Goal: Task Accomplishment & Management: Complete application form

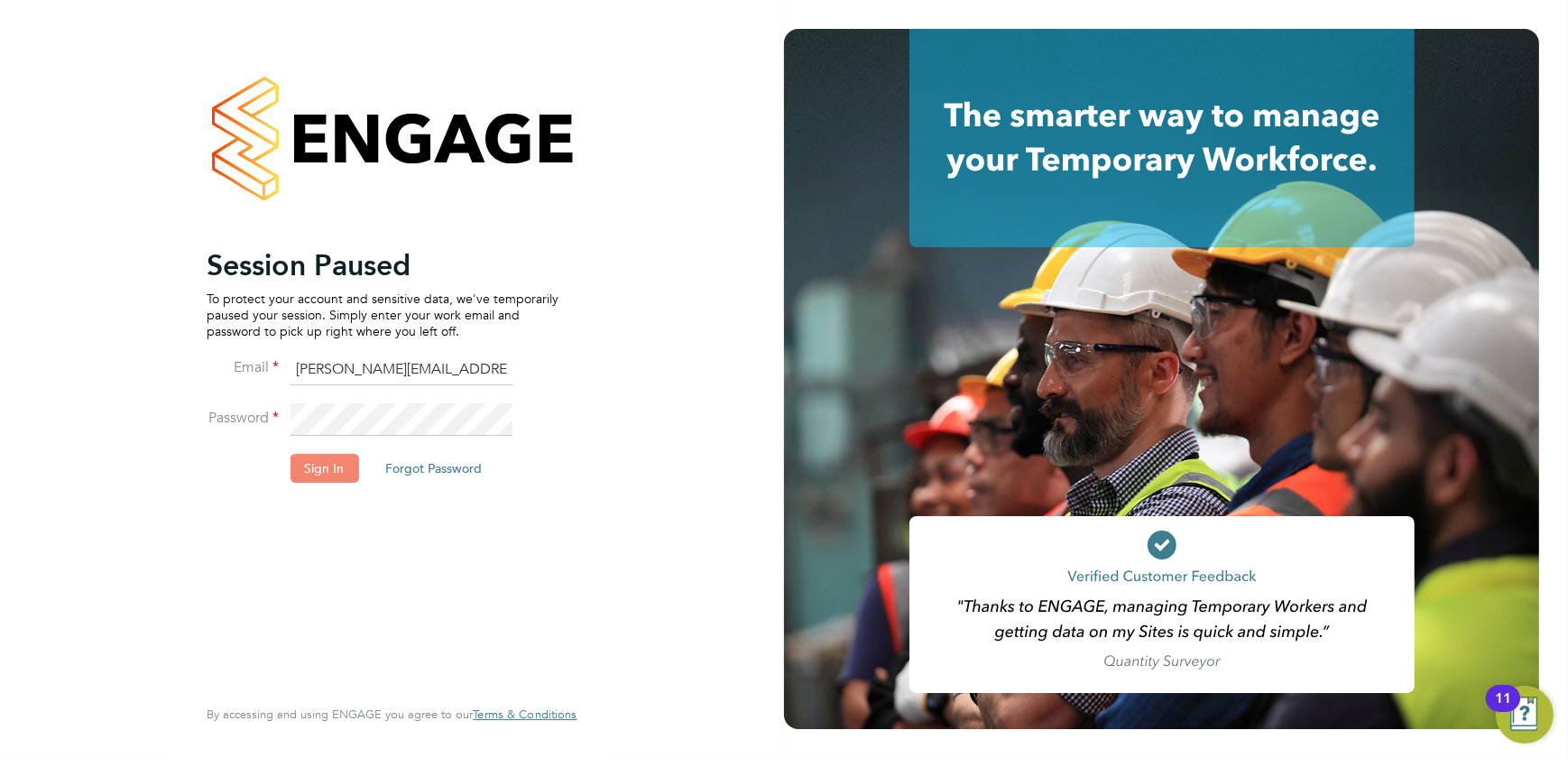
click at [328, 475] on button "Sign In" at bounding box center [324, 468] width 68 height 29
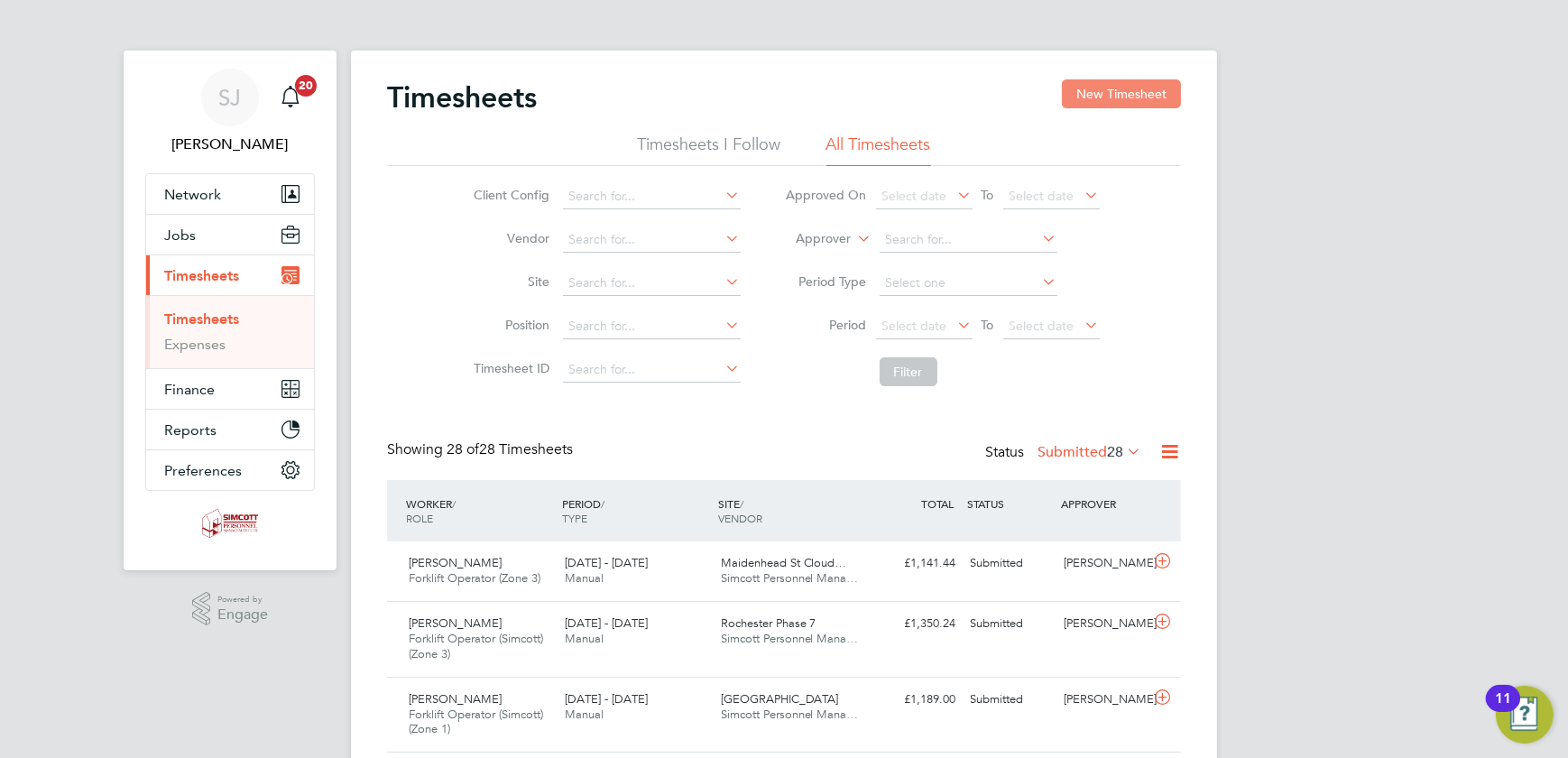
click at [1106, 95] on button "New Timesheet" at bounding box center [1122, 93] width 119 height 29
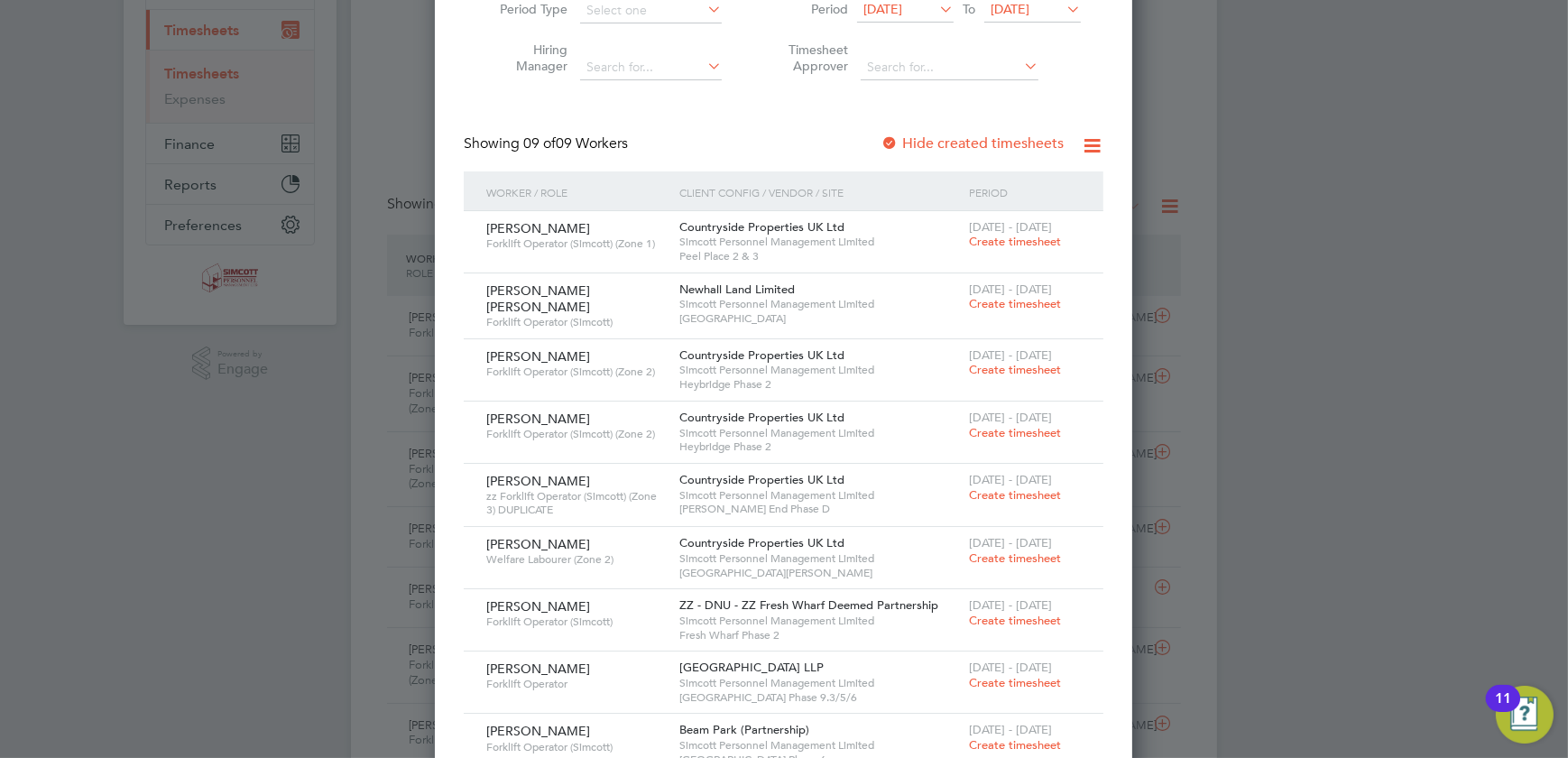
click at [1024, 362] on span "Create timesheet" at bounding box center [1015, 369] width 92 height 15
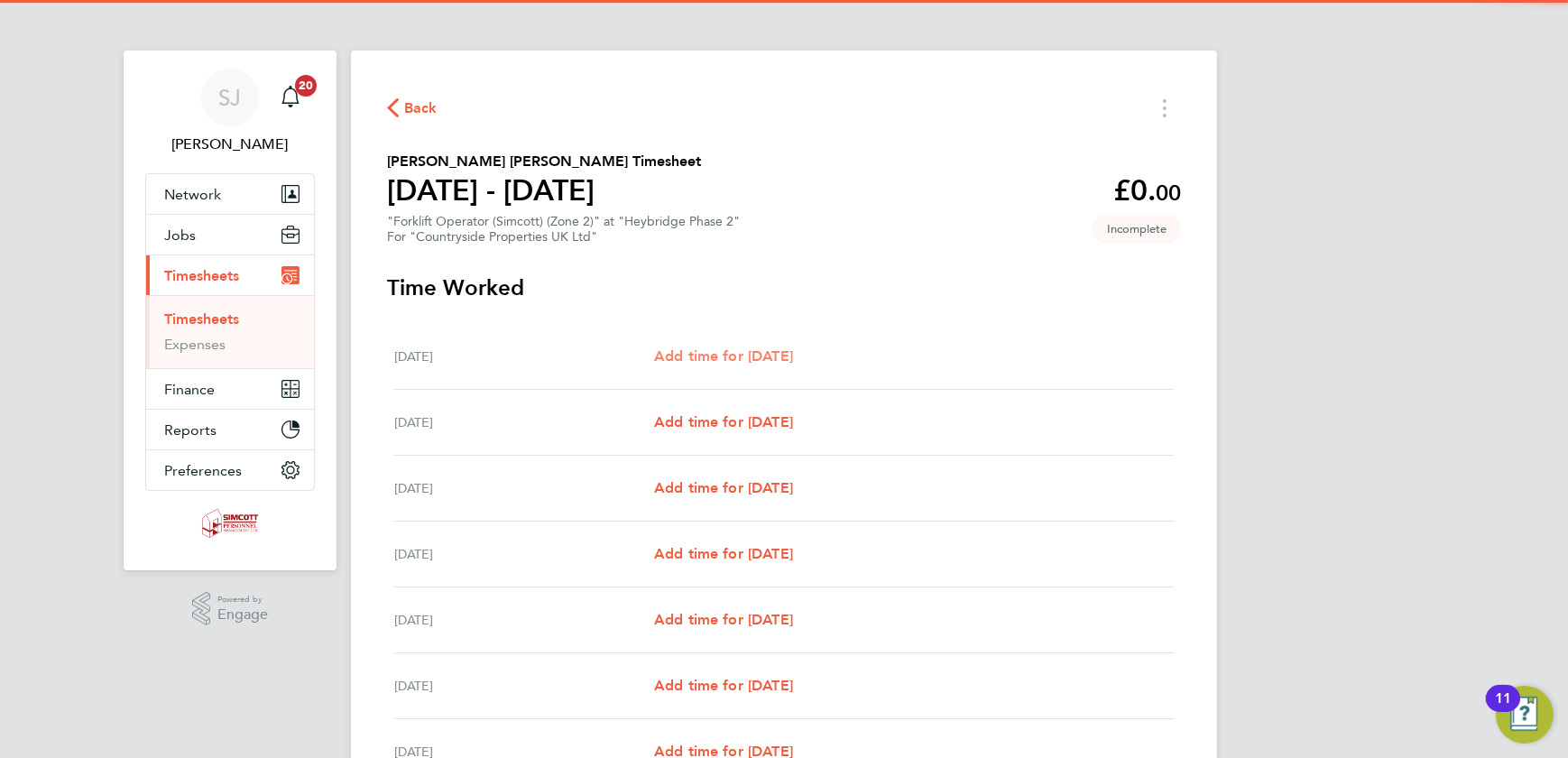
click at [728, 356] on span "Add time for Mon 22 Sep" at bounding box center [724, 355] width 139 height 17
select select "30"
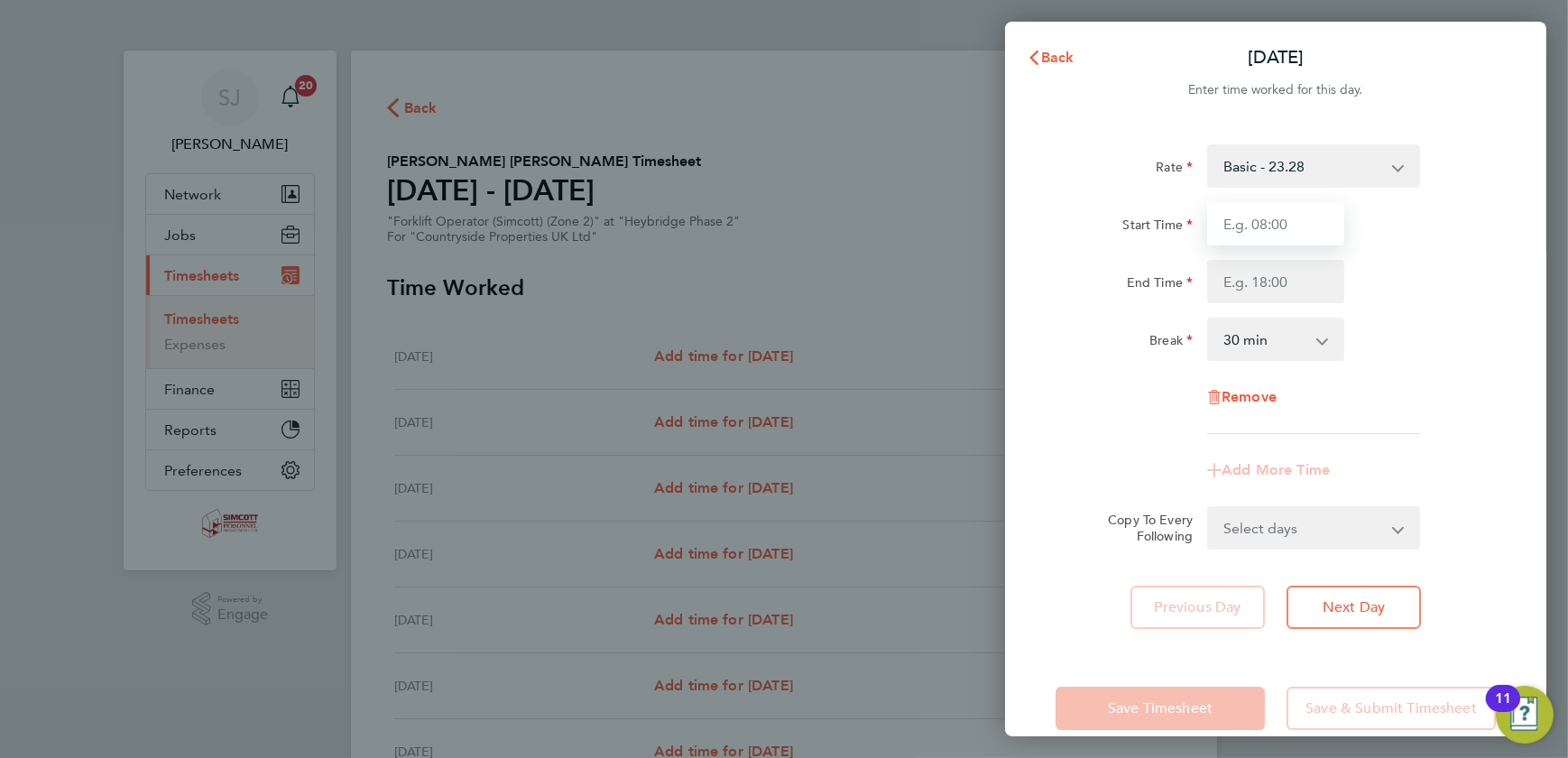
click at [1245, 235] on input "Start Time" at bounding box center [1276, 224] width 138 height 44
type input "07:30"
type input "17:00"
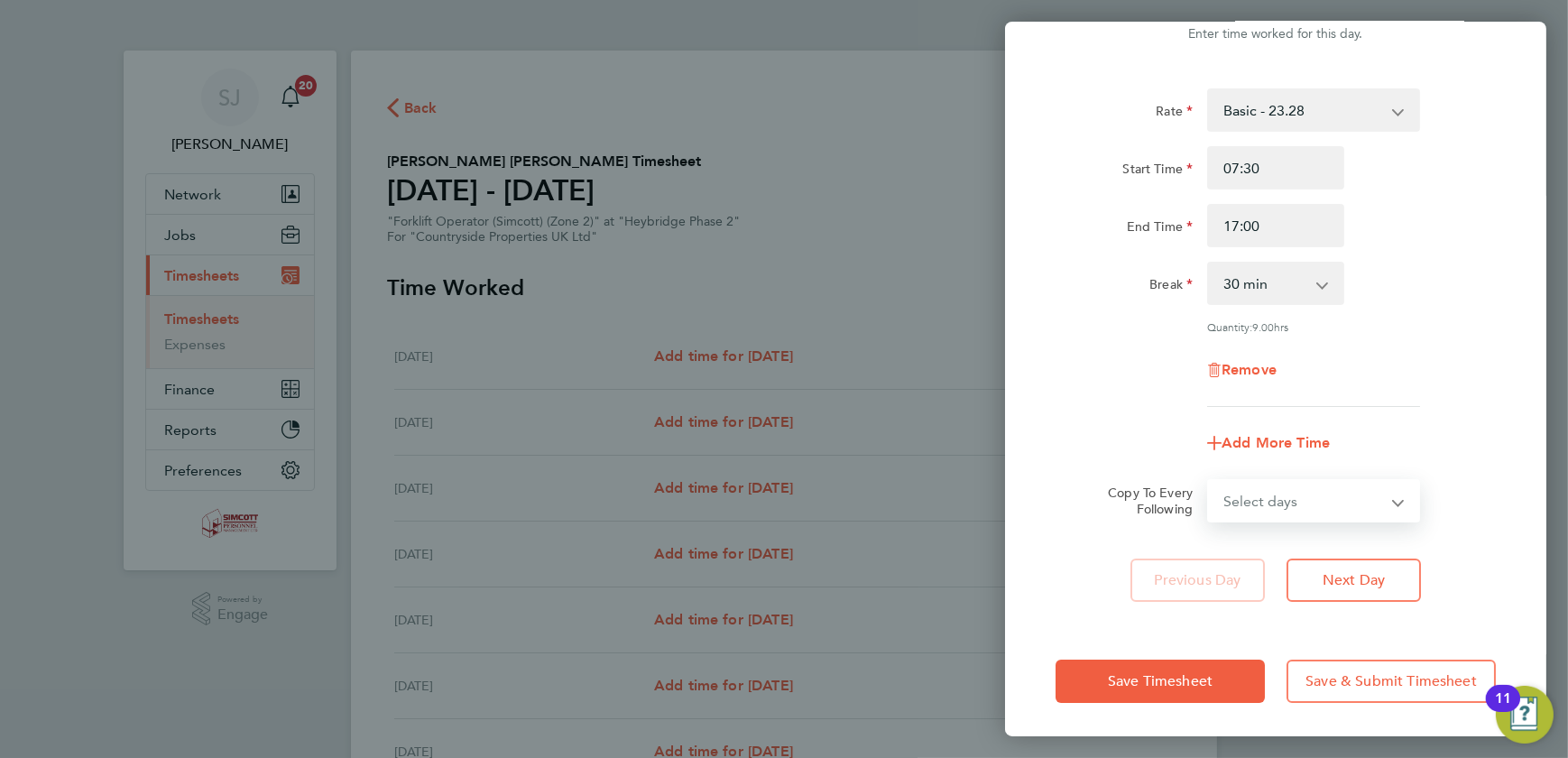
click at [1315, 496] on select "Select days Day Weekday (Mon-Fri) Weekend (Sat-Sun) Tuesday Wednesday Thursday …" at bounding box center [1303, 501] width 189 height 40
select select "WEEKDAY"
click at [1209, 481] on select "Select days Day Weekday (Mon-Fri) Weekend (Sat-Sun) Tuesday Wednesday Thursday …" at bounding box center [1303, 501] width 189 height 40
select select "2025-09-28"
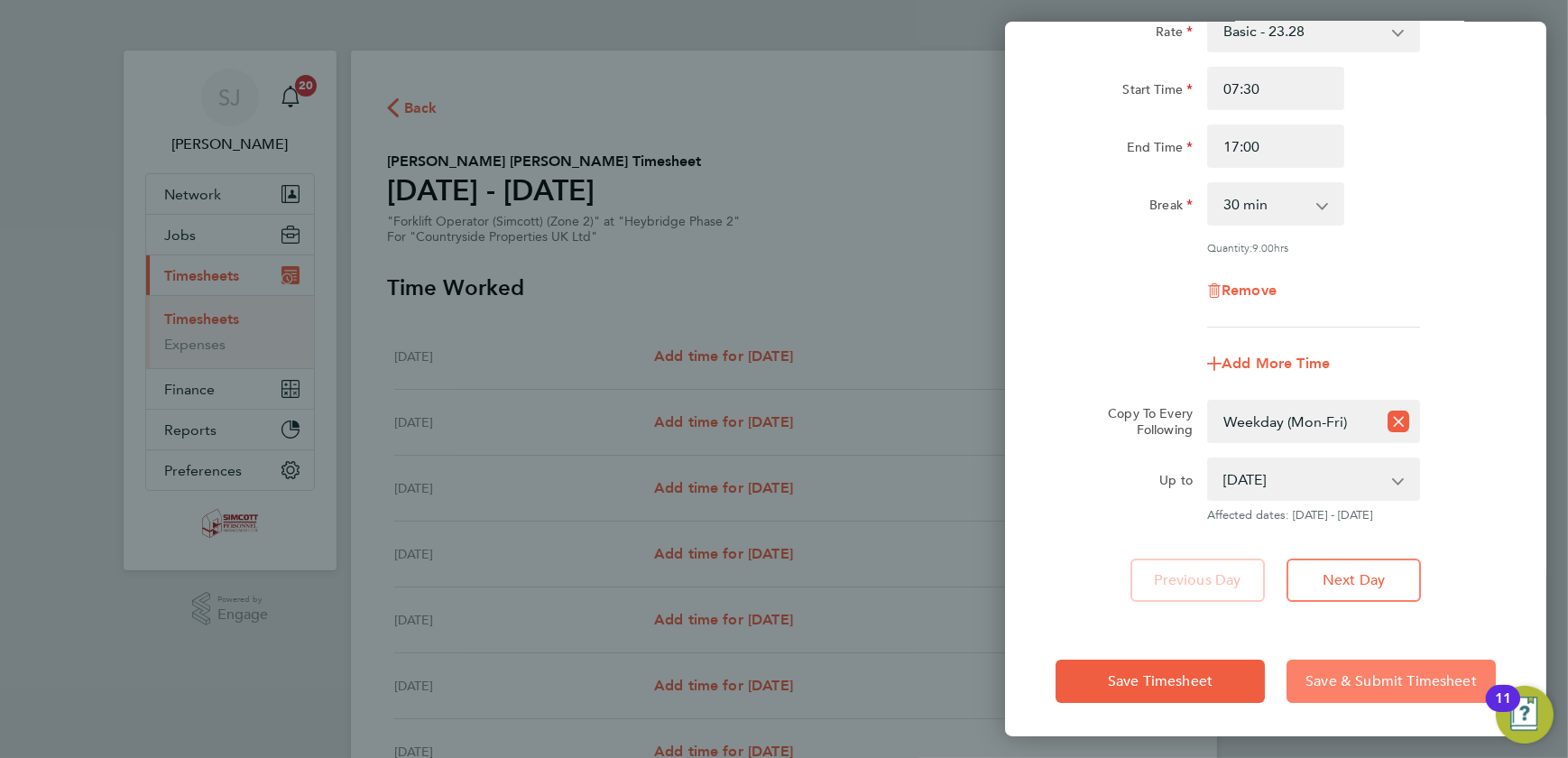
click at [1349, 686] on span "Save & Submit Timesheet" at bounding box center [1391, 681] width 171 height 18
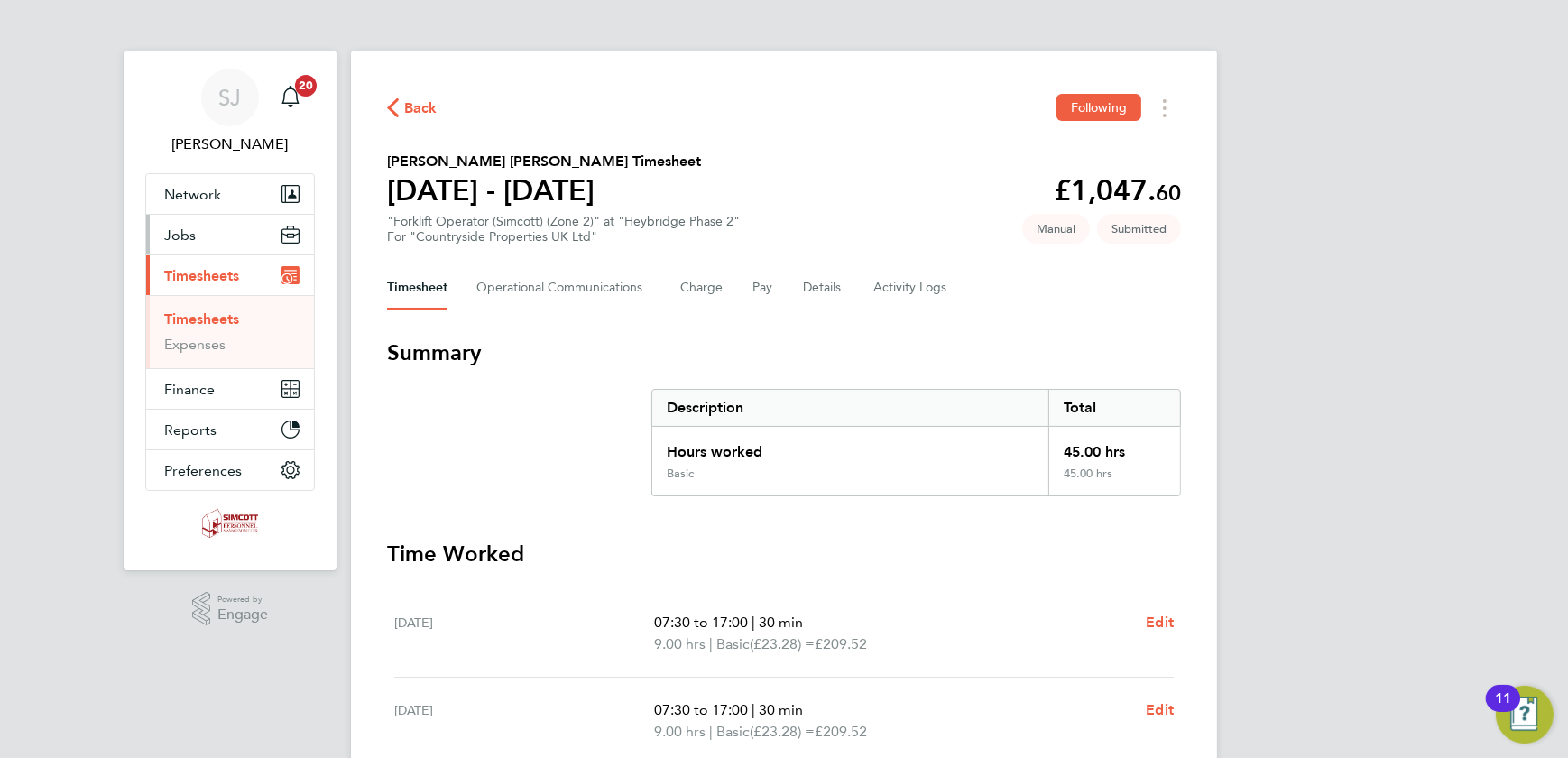
click at [184, 229] on span "Jobs" at bounding box center [180, 235] width 32 height 17
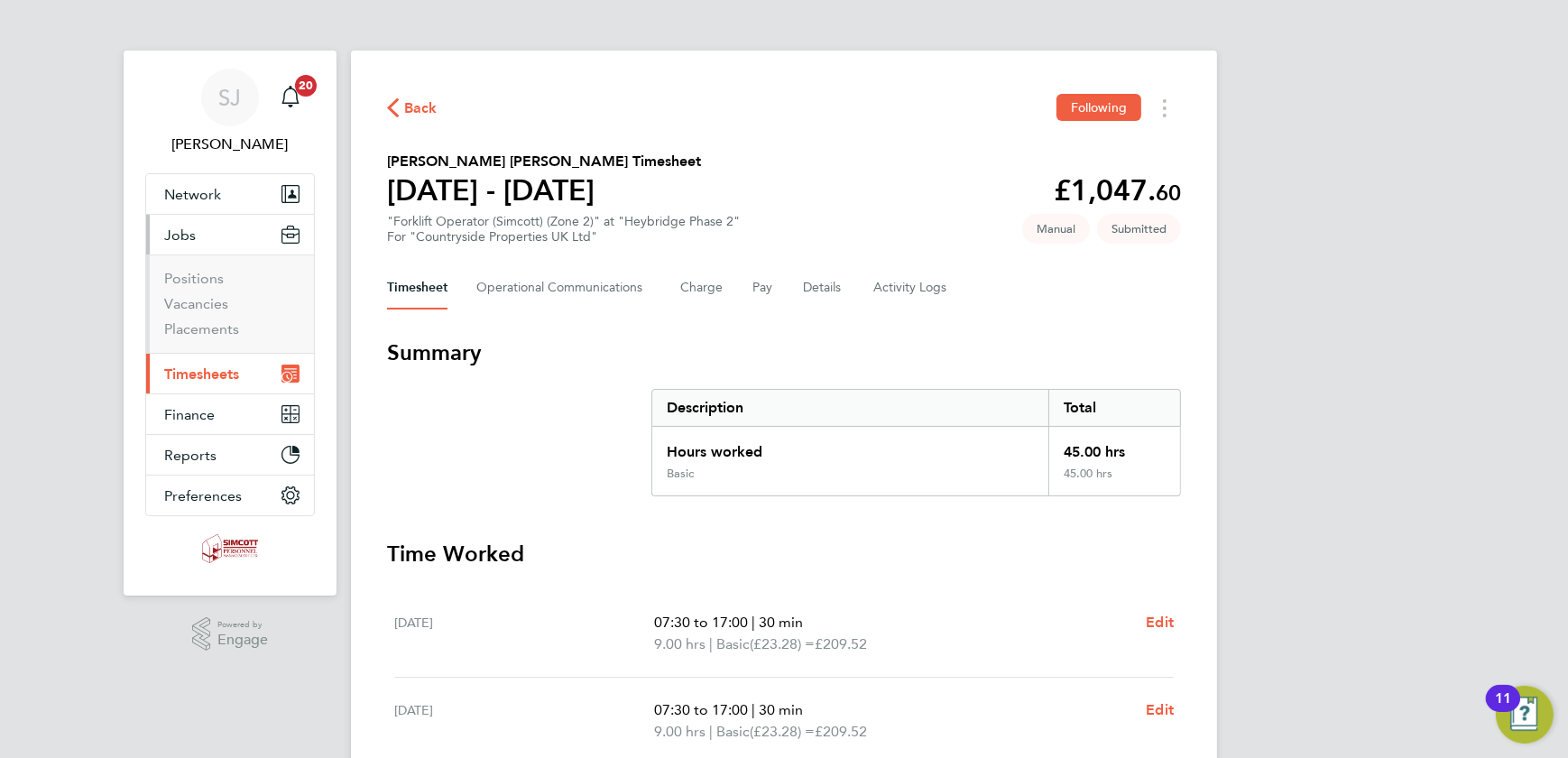
click at [207, 314] on li "Vacancies" at bounding box center [232, 308] width 136 height 26
click at [207, 302] on link "Vacancies" at bounding box center [196, 303] width 64 height 17
